Goal: Task Accomplishment & Management: Manage account settings

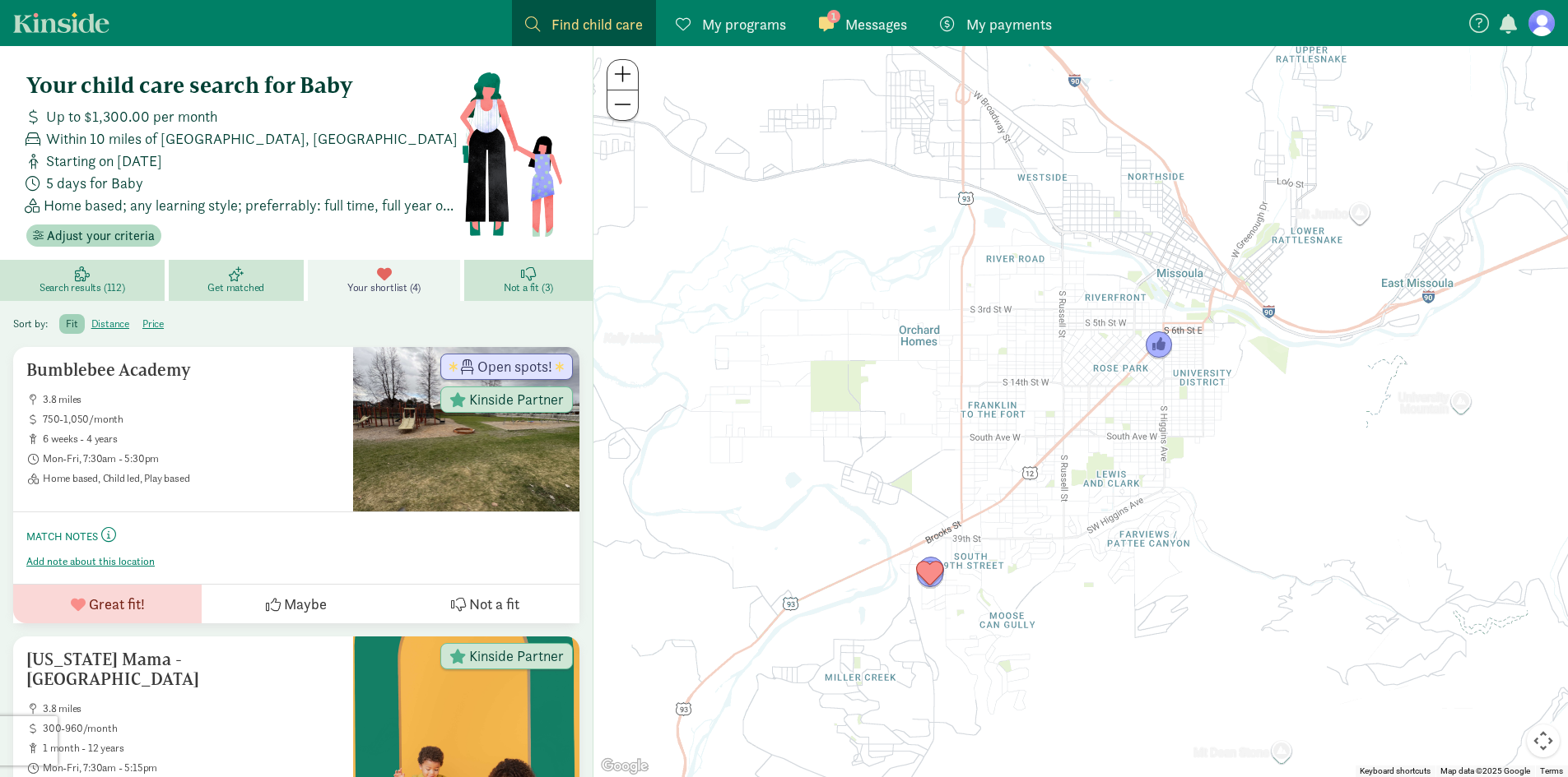
click at [858, 41] on link "1 Messages Messages" at bounding box center [862, 23] width 114 height 46
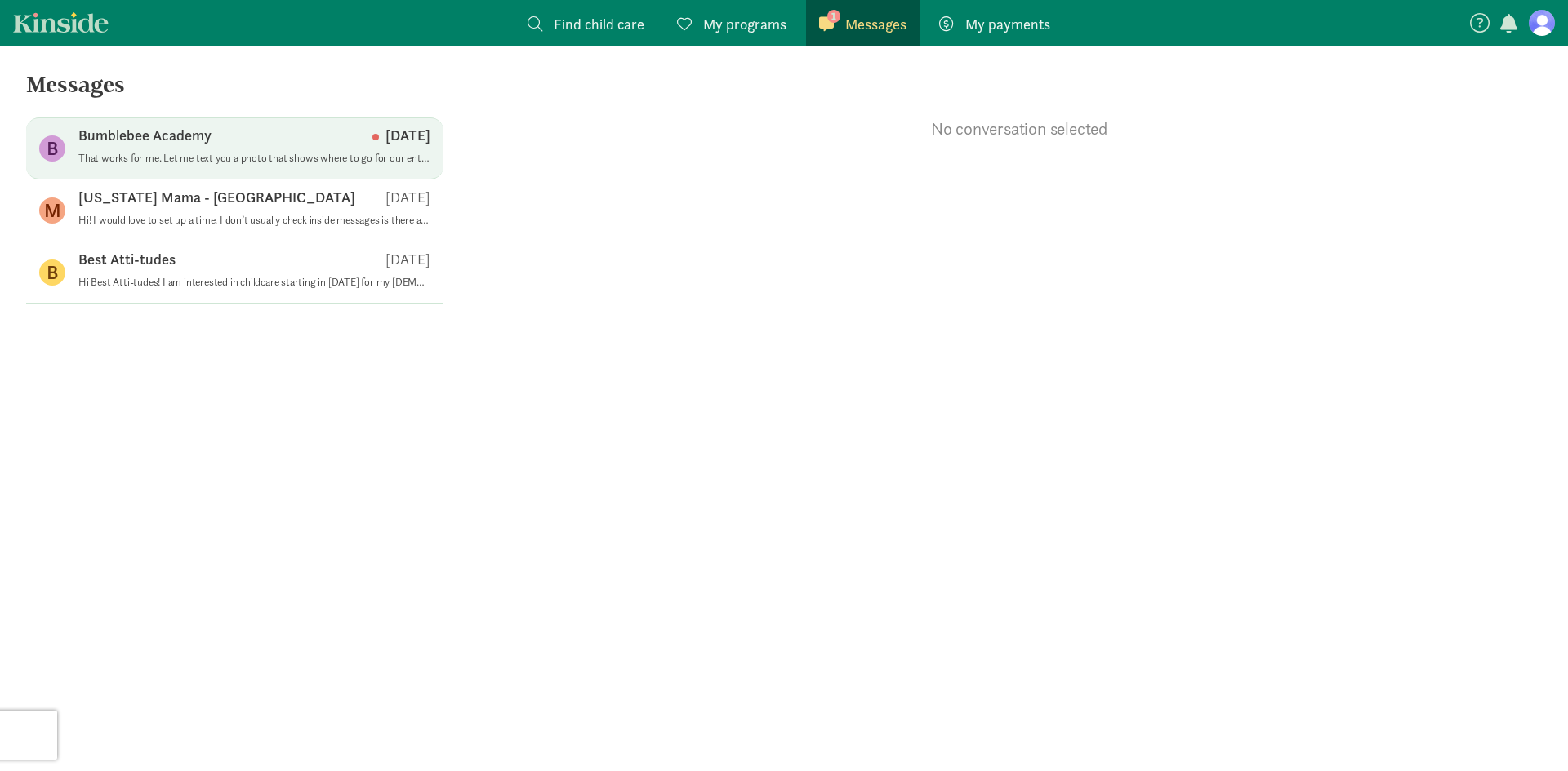
click at [290, 160] on p "That works for me. Let me text you a photo that shows where to go for our entra…" at bounding box center [253, 158] width 351 height 13
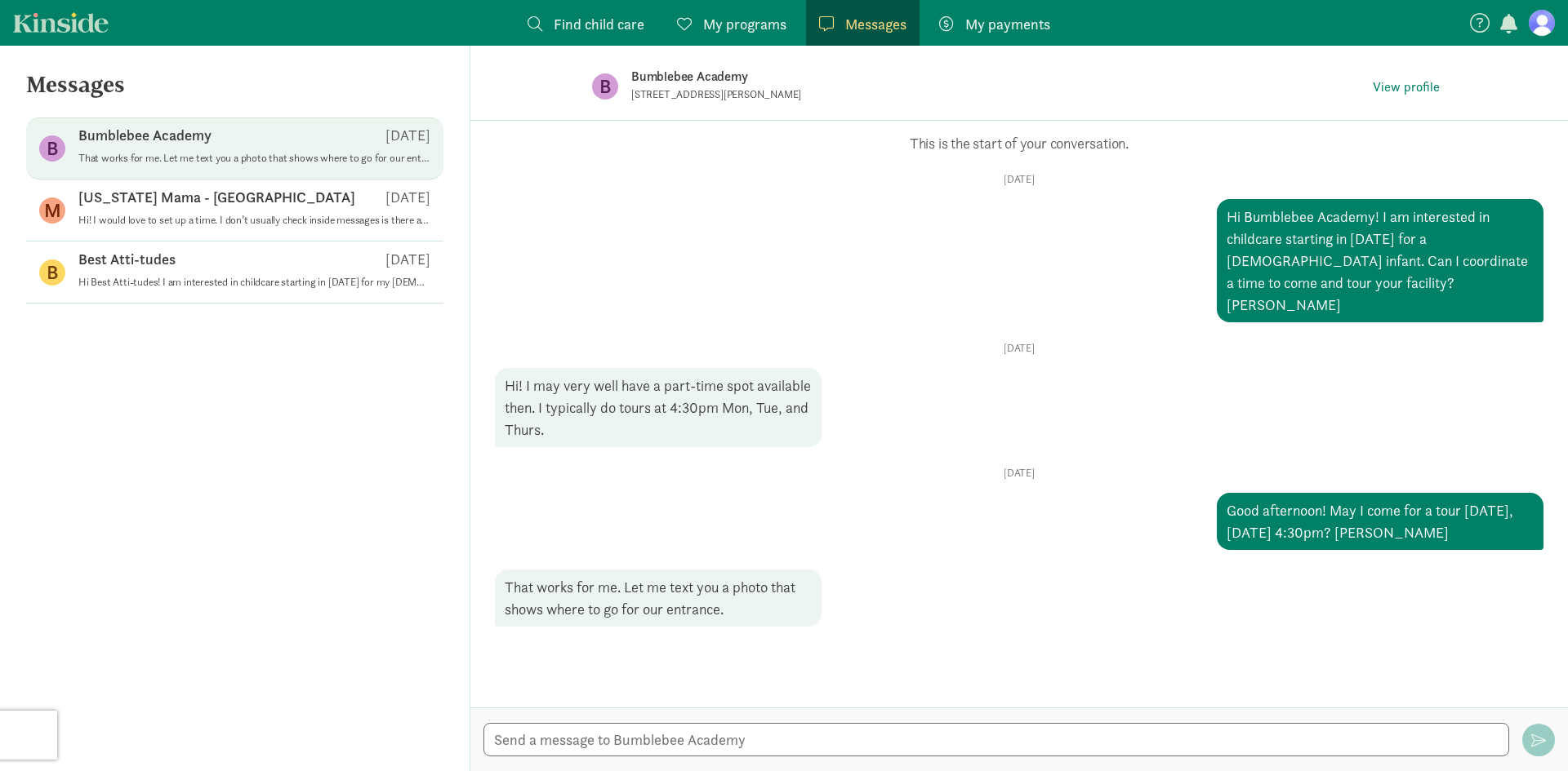
click at [738, 584] on div "That works for me. Let me text you a photo that shows where to go for our entra…" at bounding box center [658, 598] width 327 height 57
click at [699, 746] on textarea at bounding box center [996, 739] width 1025 height 33
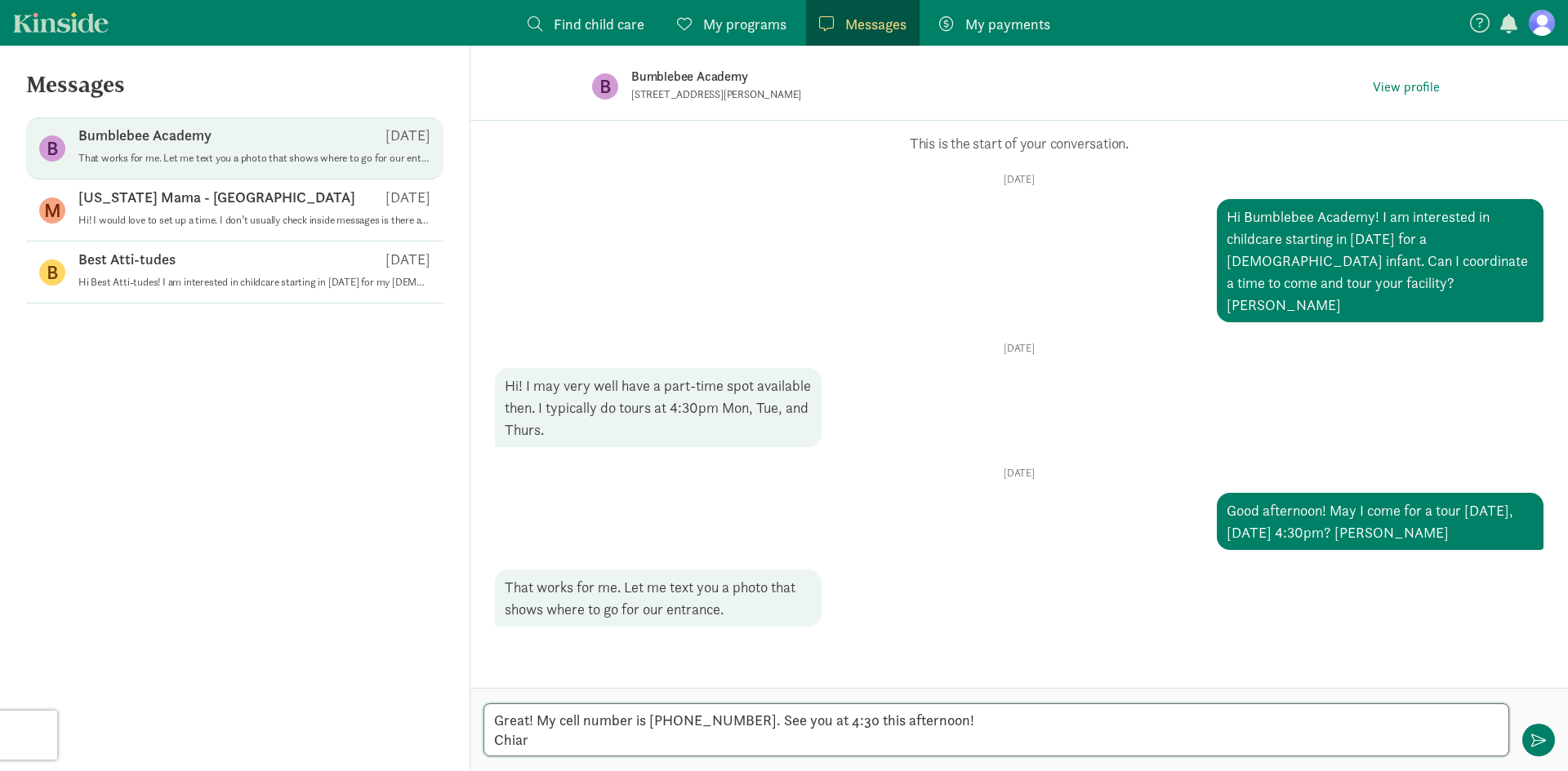
type textarea "Great! My cell number is [PHONE_NUMBER]. See you at 4:30 this afternoon! [PERSO…"
click at [621, 748] on textarea "Great! My cell number is [PHONE_NUMBER]. See you at 4:30 this afternoon! [PERSO…" at bounding box center [996, 730] width 1025 height 53
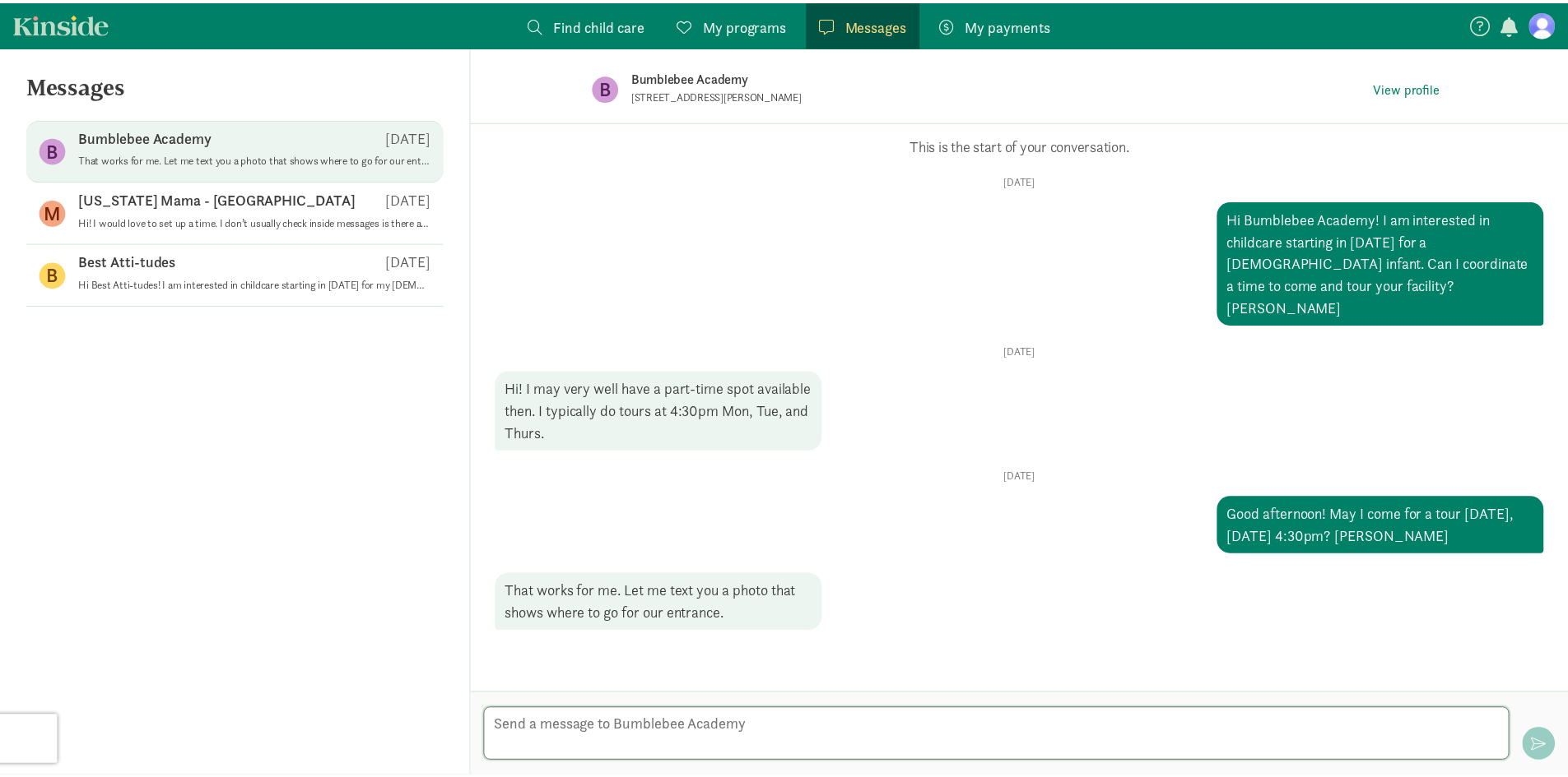
scroll to position [19, 0]
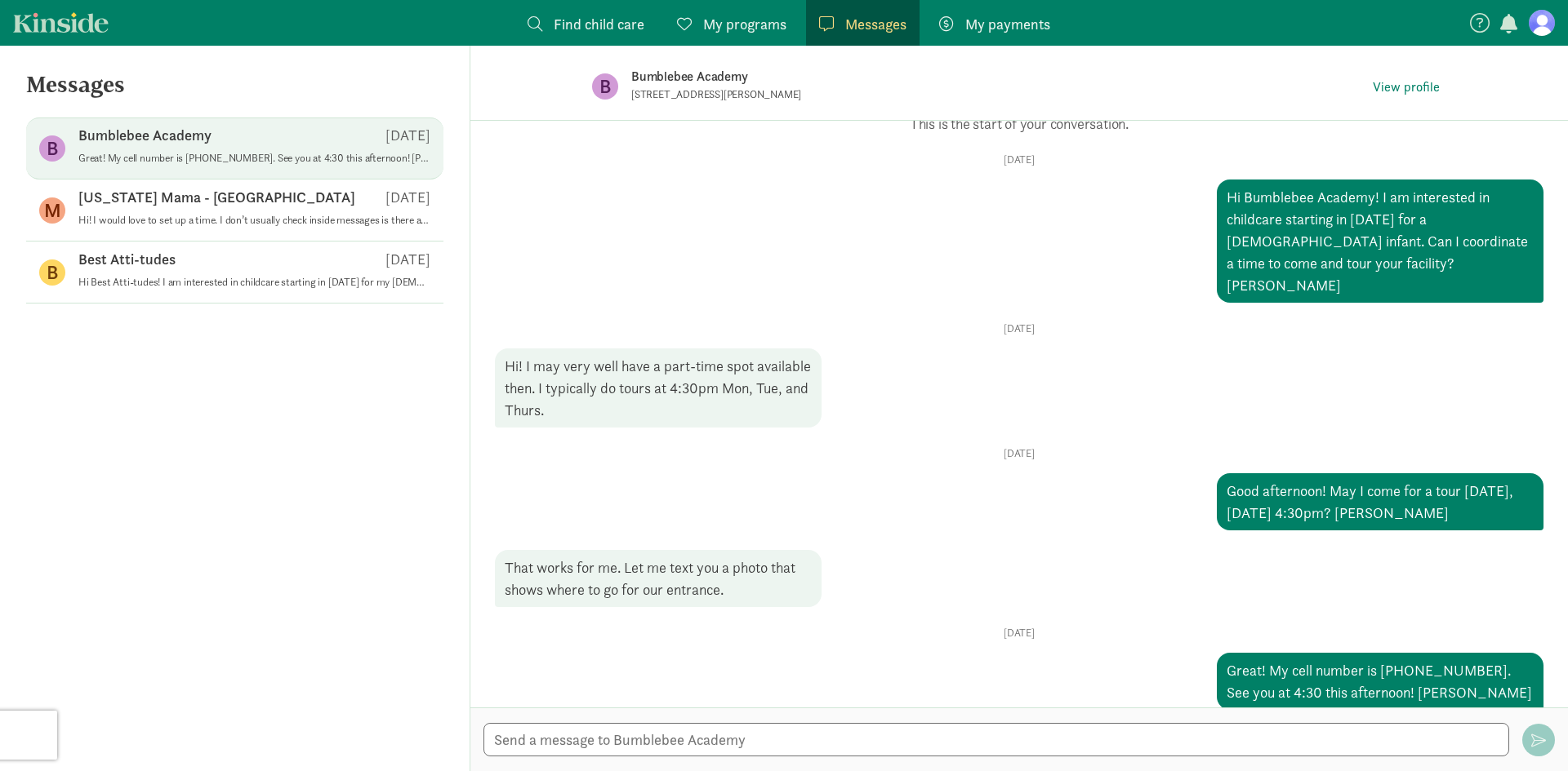
drag, startPoint x: 769, startPoint y: 92, endPoint x: 634, endPoint y: 95, distance: 135.0
click at [634, 95] on p "[STREET_ADDRESS][PERSON_NAME]" at bounding box center [831, 95] width 400 height 13
copy p "[STREET_ADDRESS][PERSON_NAME]"
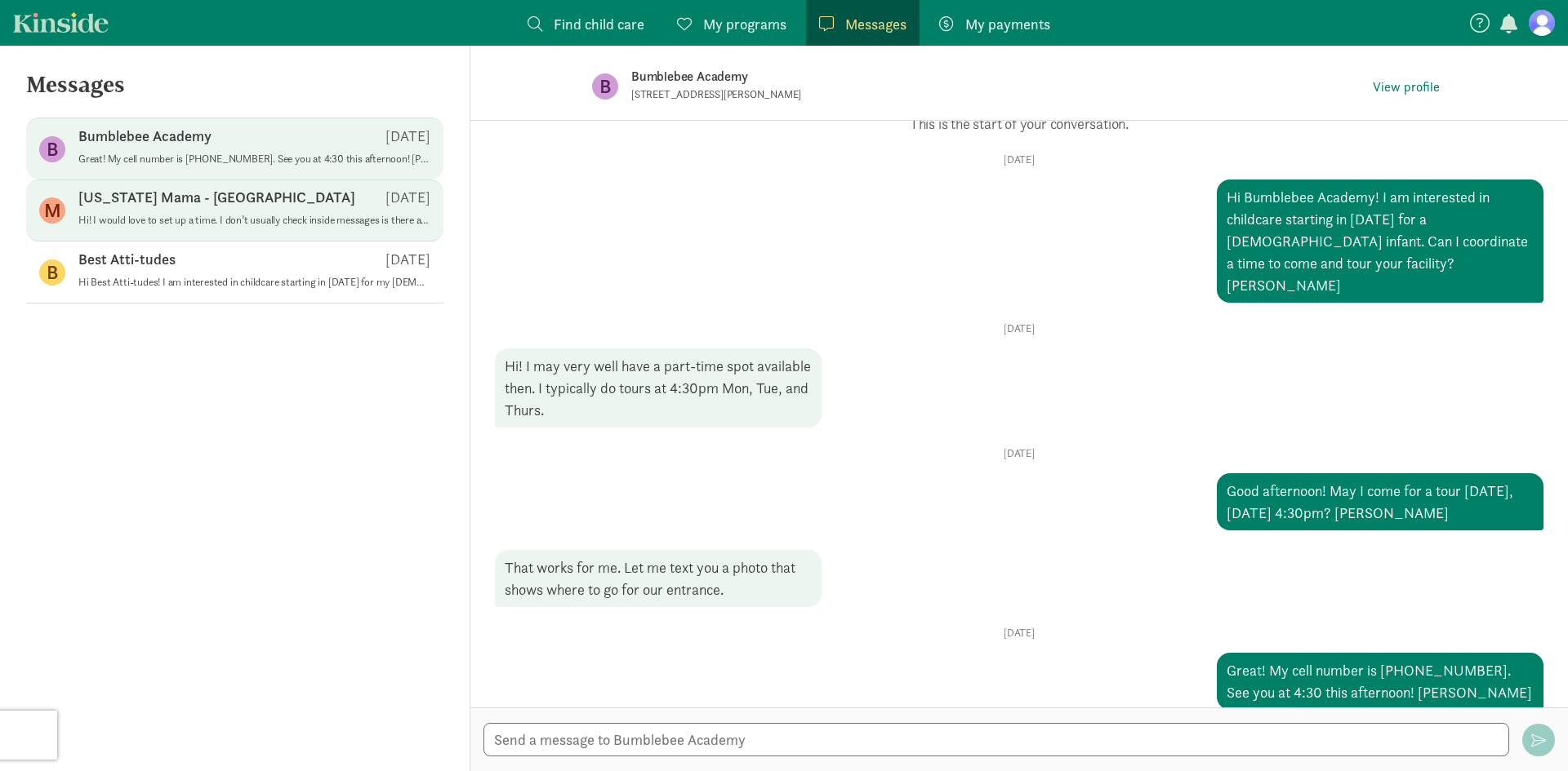
click at [254, 214] on p "Hi! I would love to set up a time. I don’t usually check inside messages is the…" at bounding box center [253, 220] width 351 height 13
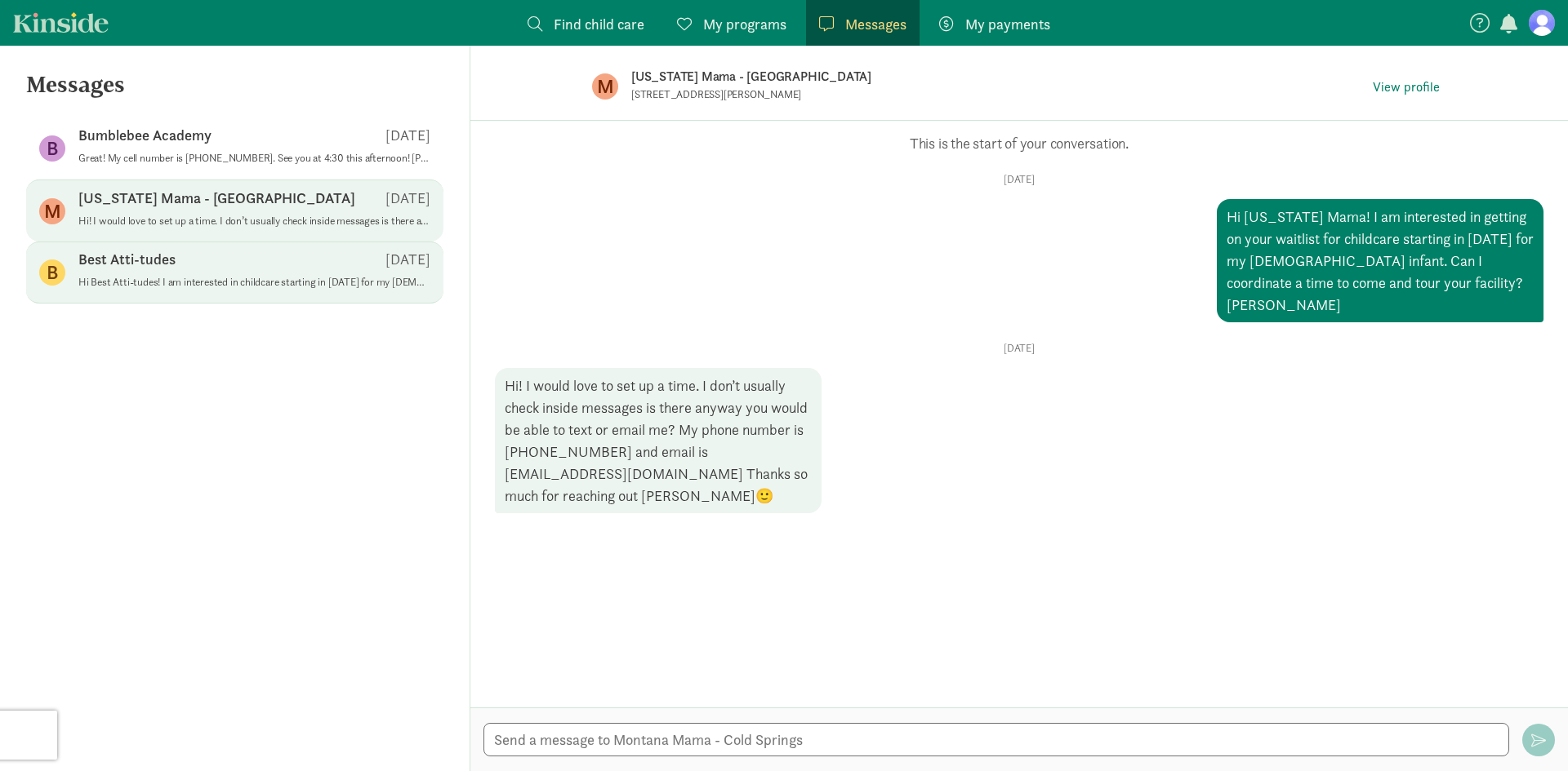
click at [234, 261] on div "Best Atti-tudes [DATE]" at bounding box center [253, 263] width 351 height 26
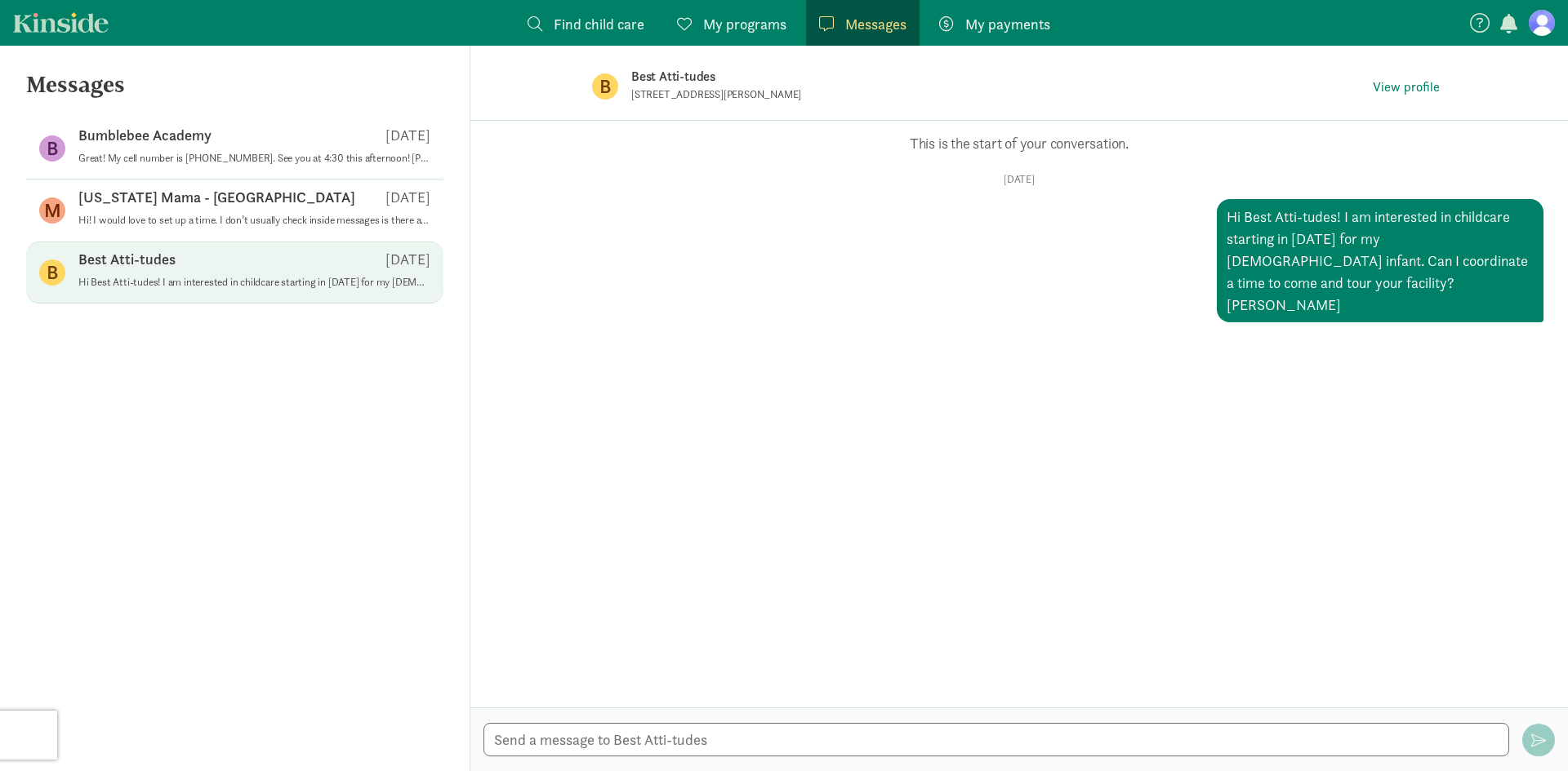
click at [722, 21] on span "My programs" at bounding box center [744, 24] width 83 height 22
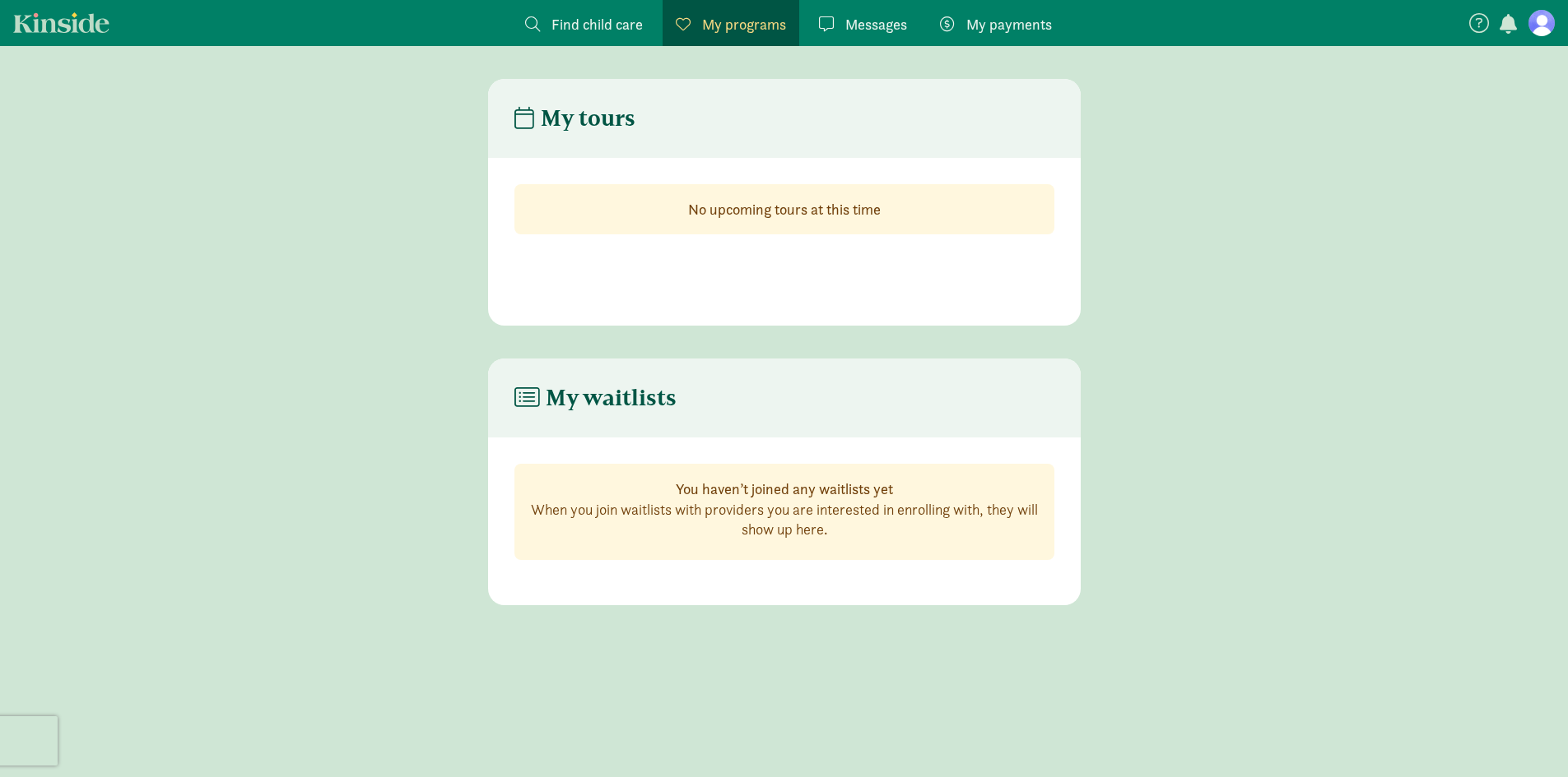
click at [1533, 24] on figure at bounding box center [1541, 23] width 27 height 26
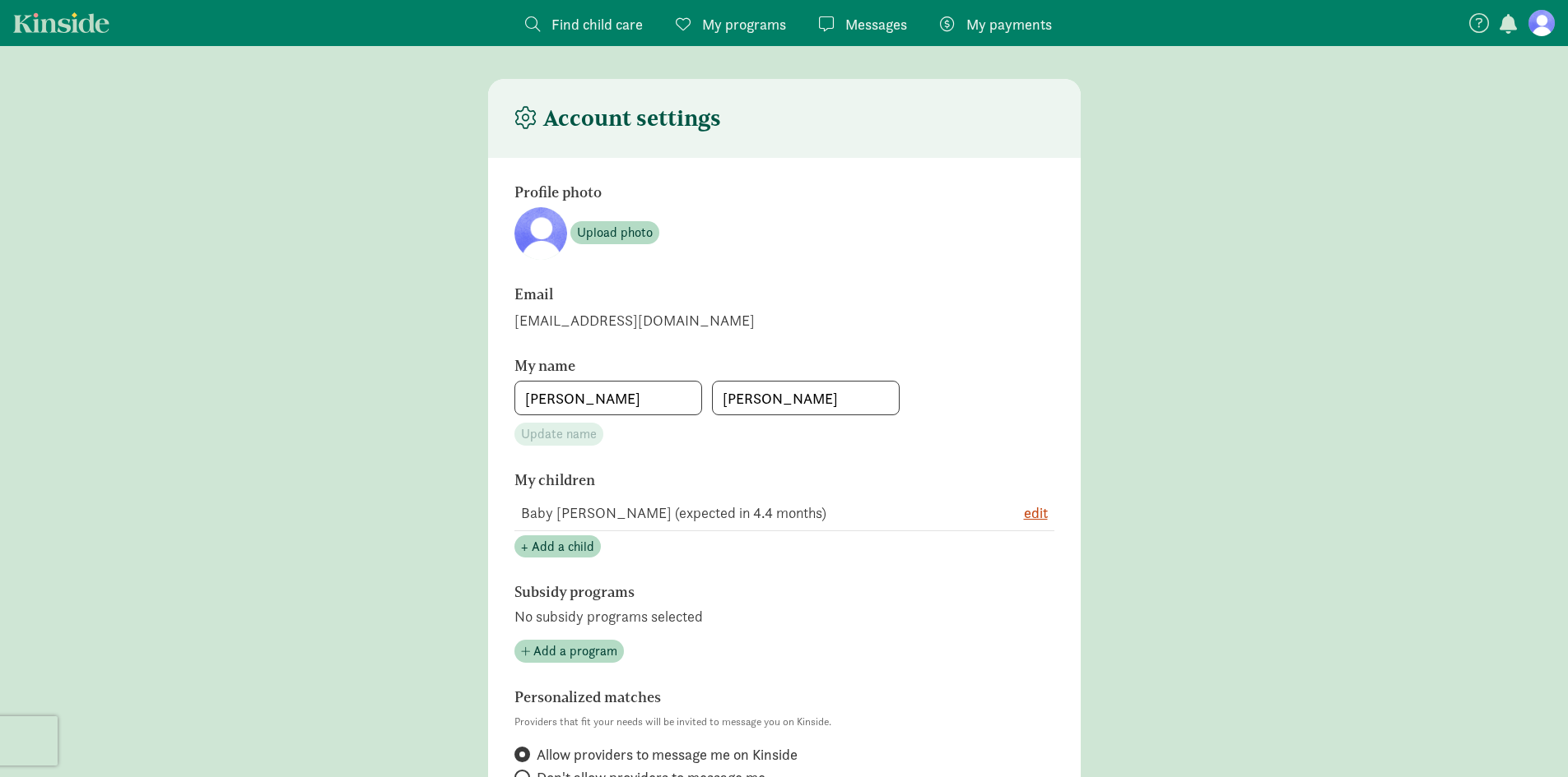
click at [27, 29] on link "Kinside" at bounding box center [61, 22] width 96 height 20
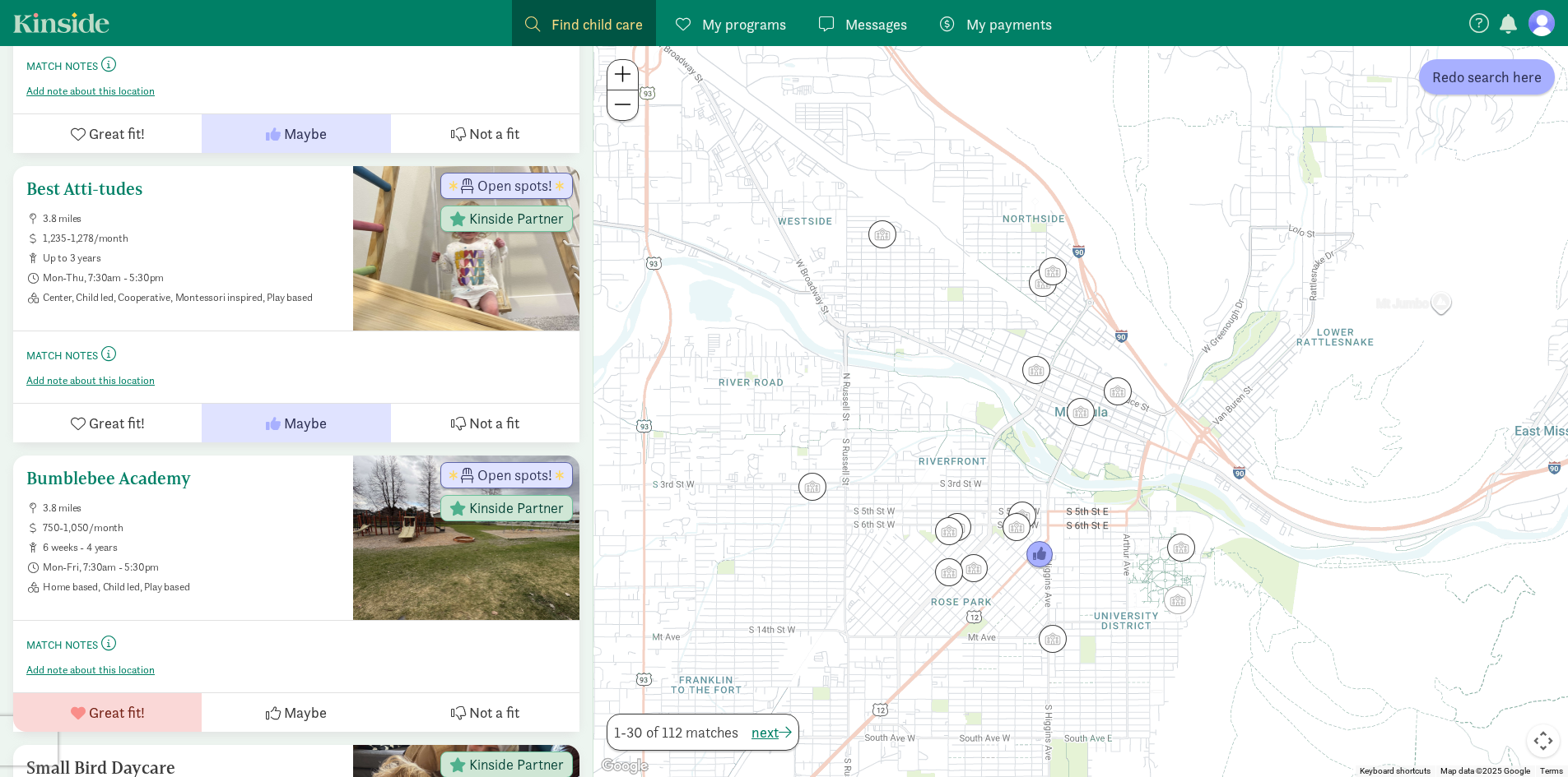
scroll to position [576, 0]
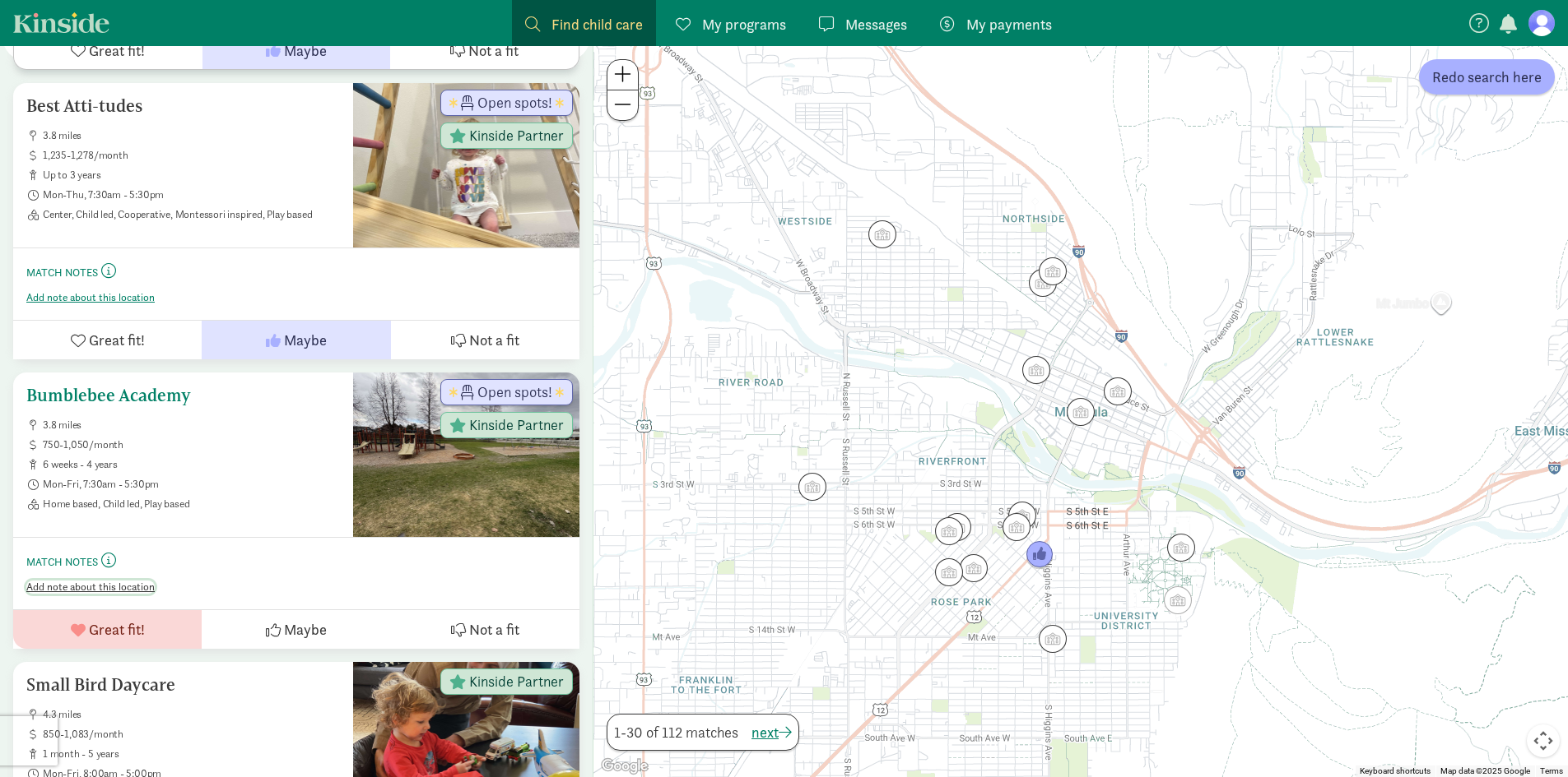
click at [109, 581] on span "Add note about this location" at bounding box center [90, 587] width 128 height 13
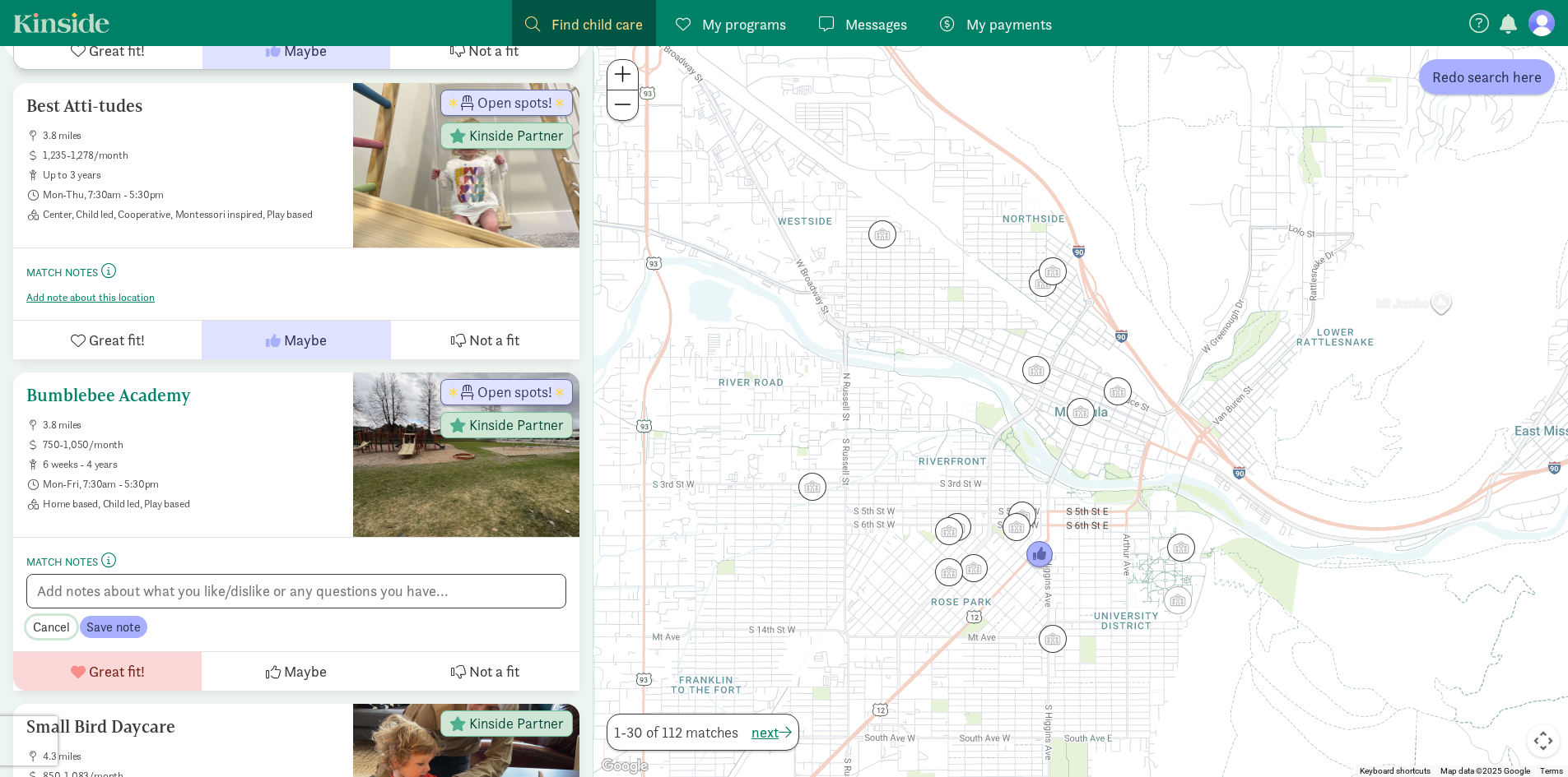
click at [45, 618] on span "Cancel" at bounding box center [51, 628] width 37 height 19
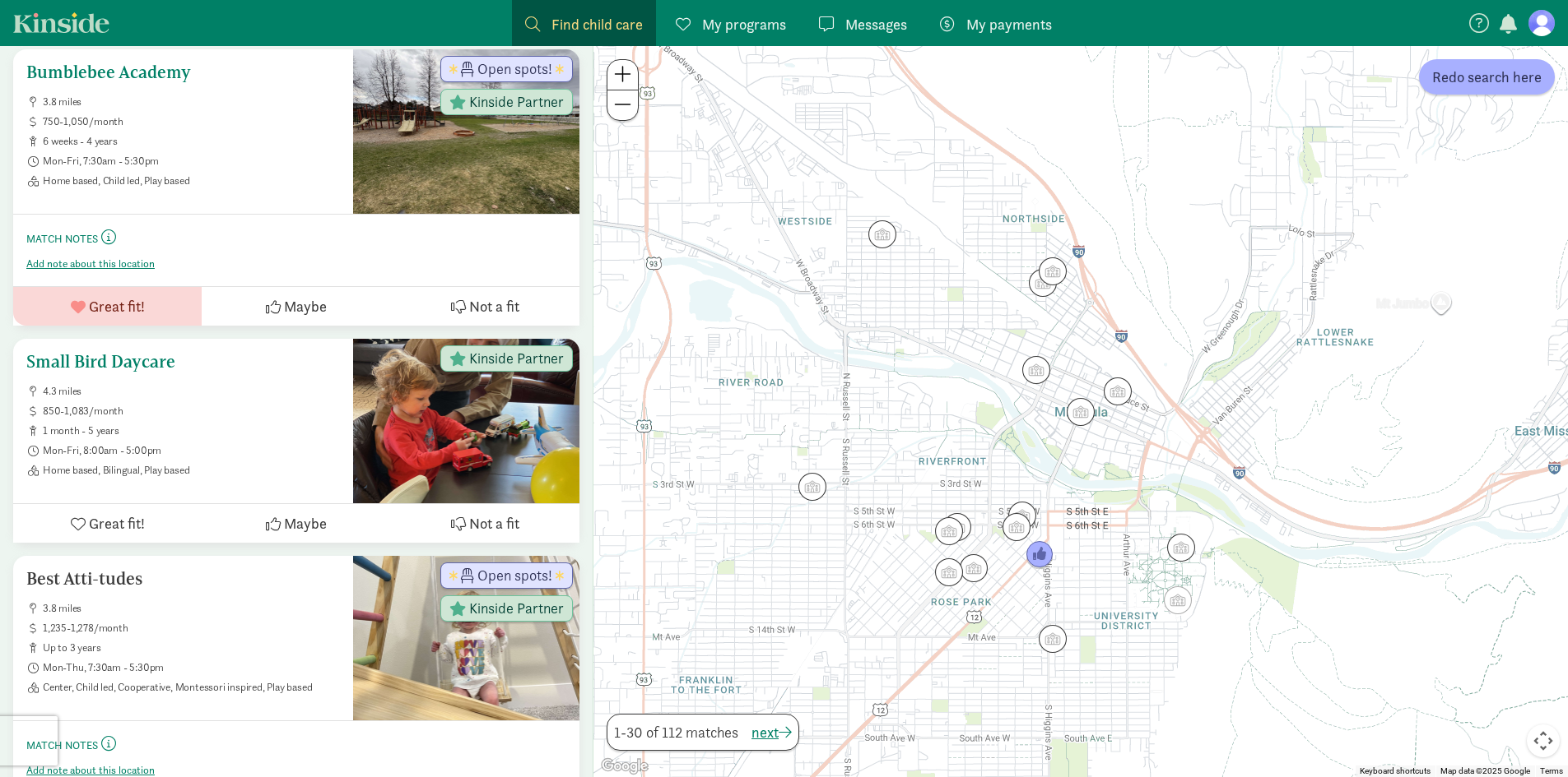
scroll to position [905, 0]
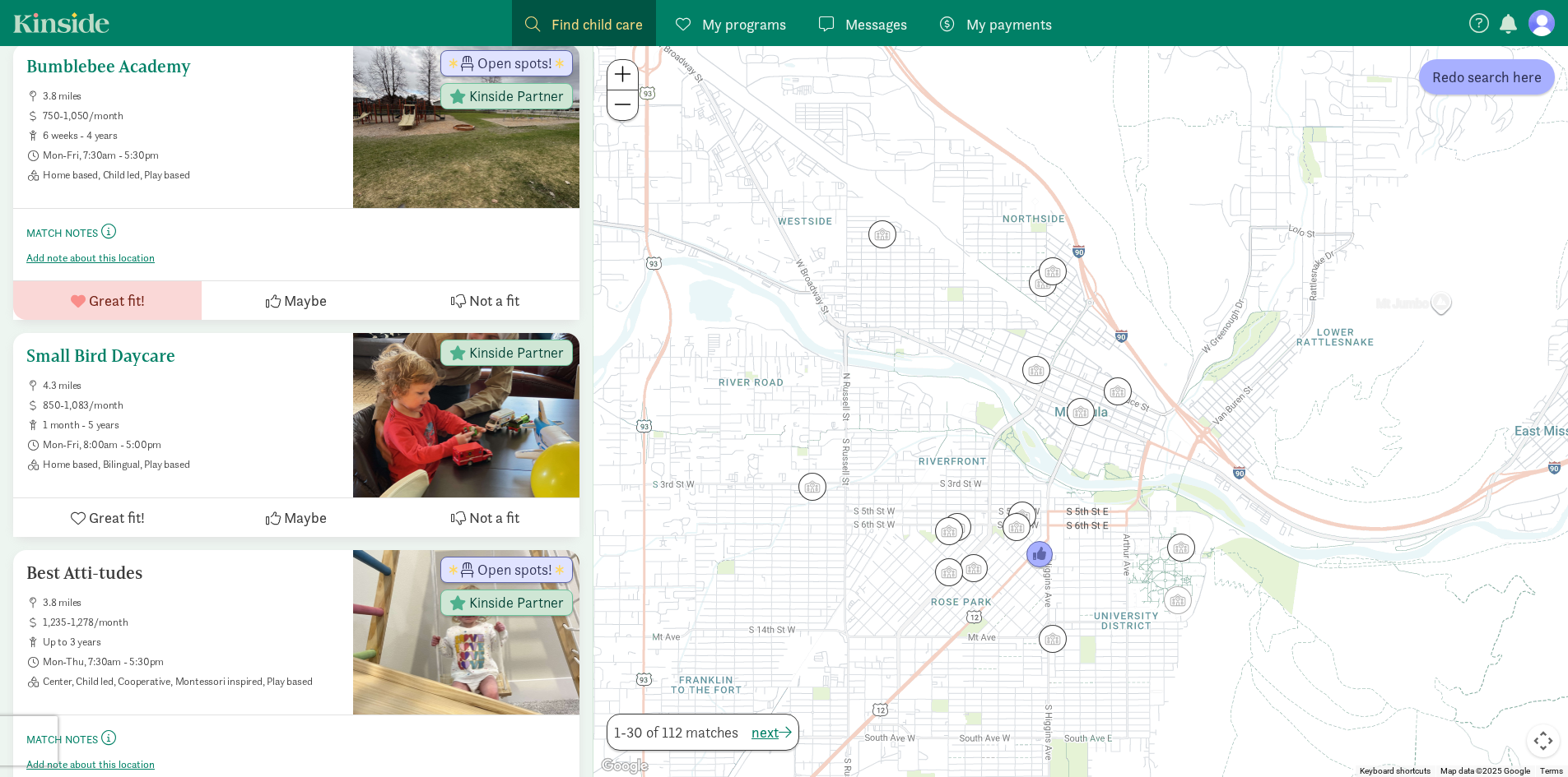
click at [221, 431] on ul "4.3 miles 850-1,083/month 1 month - 5 years Mon-Fri, 8:00am - 5:00pm Home based…" at bounding box center [183, 425] width 314 height 92
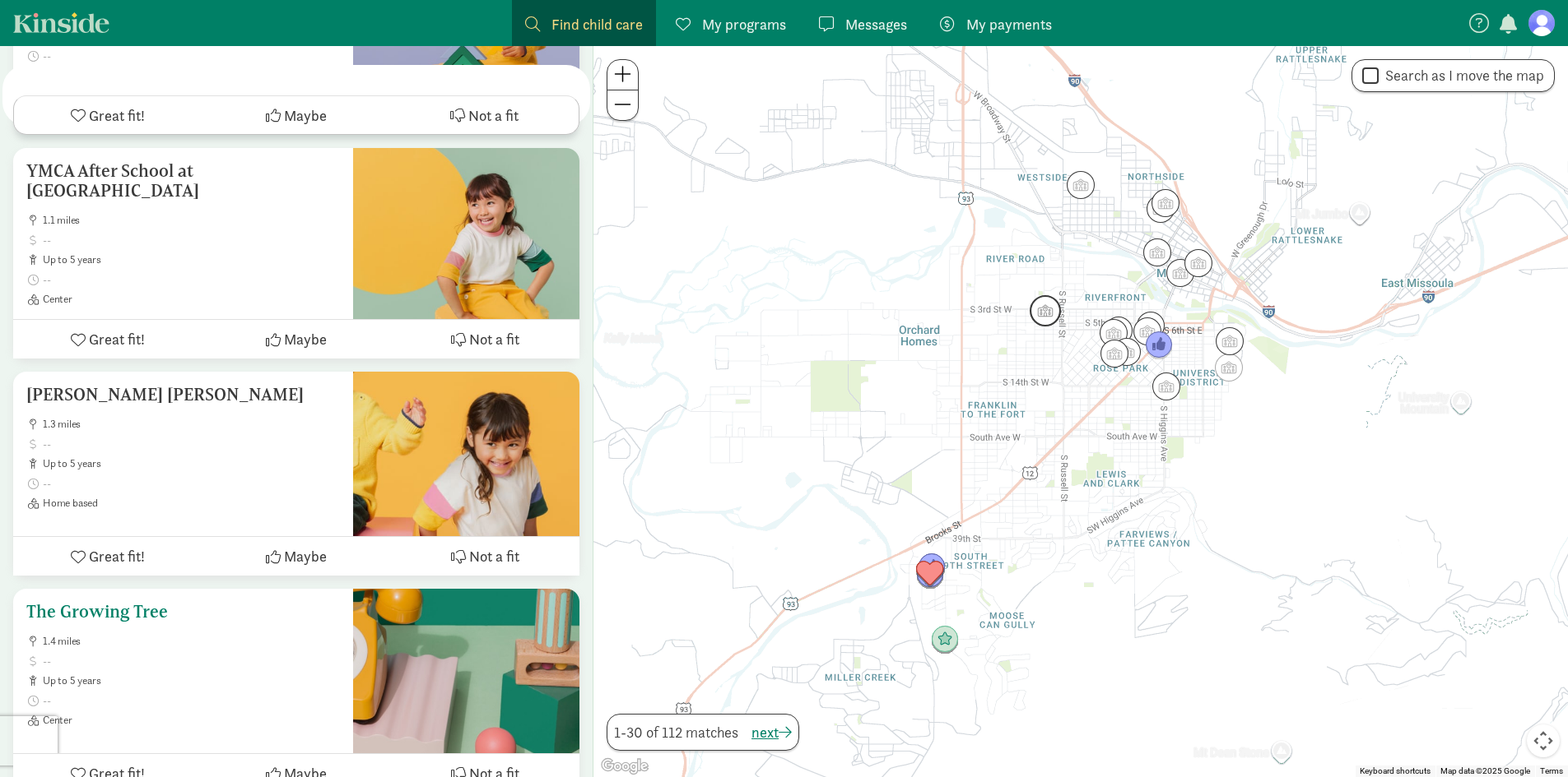
scroll to position [5617, 0]
